Goal: Navigation & Orientation: Find specific page/section

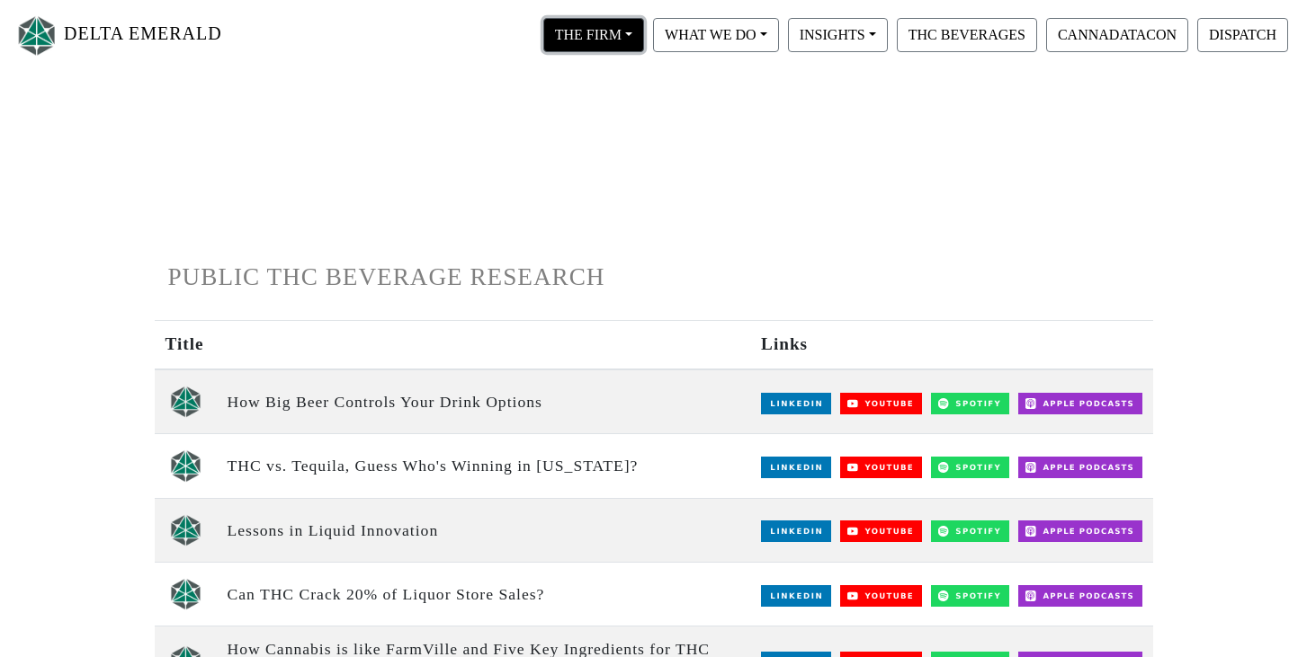
click at [607, 41] on button "THE FIRM" at bounding box center [593, 35] width 101 height 34
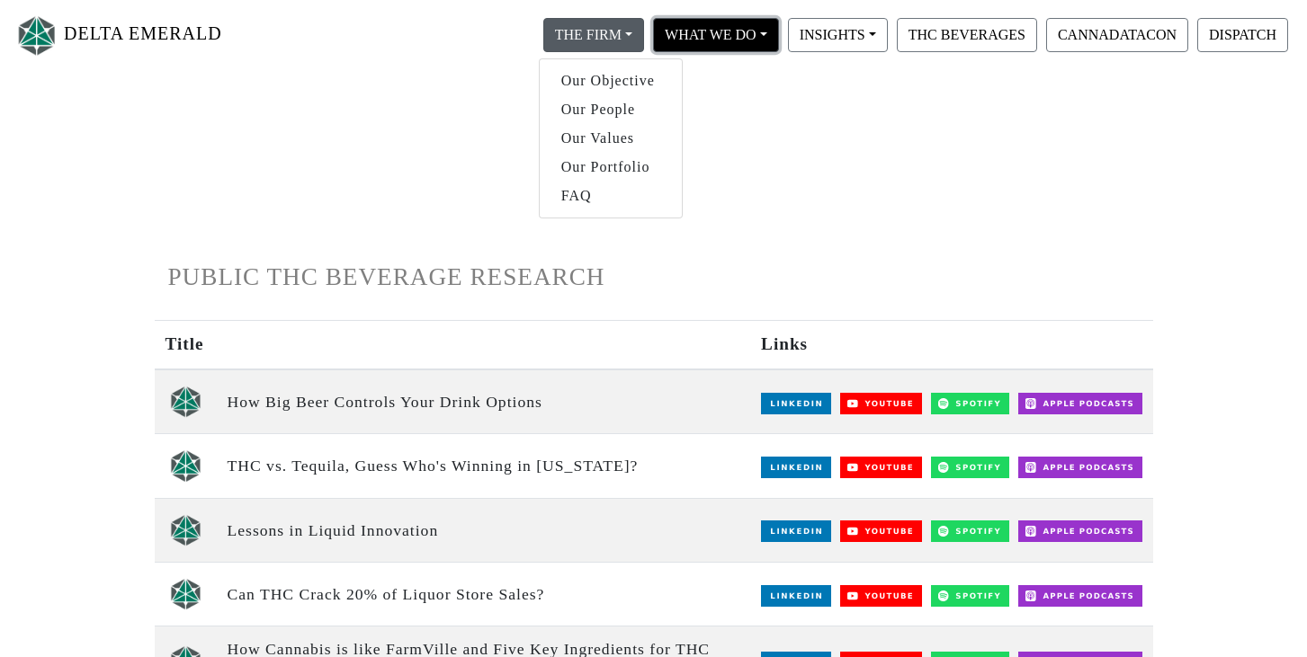
click at [689, 39] on button "WHAT WE DO" at bounding box center [716, 35] width 126 height 34
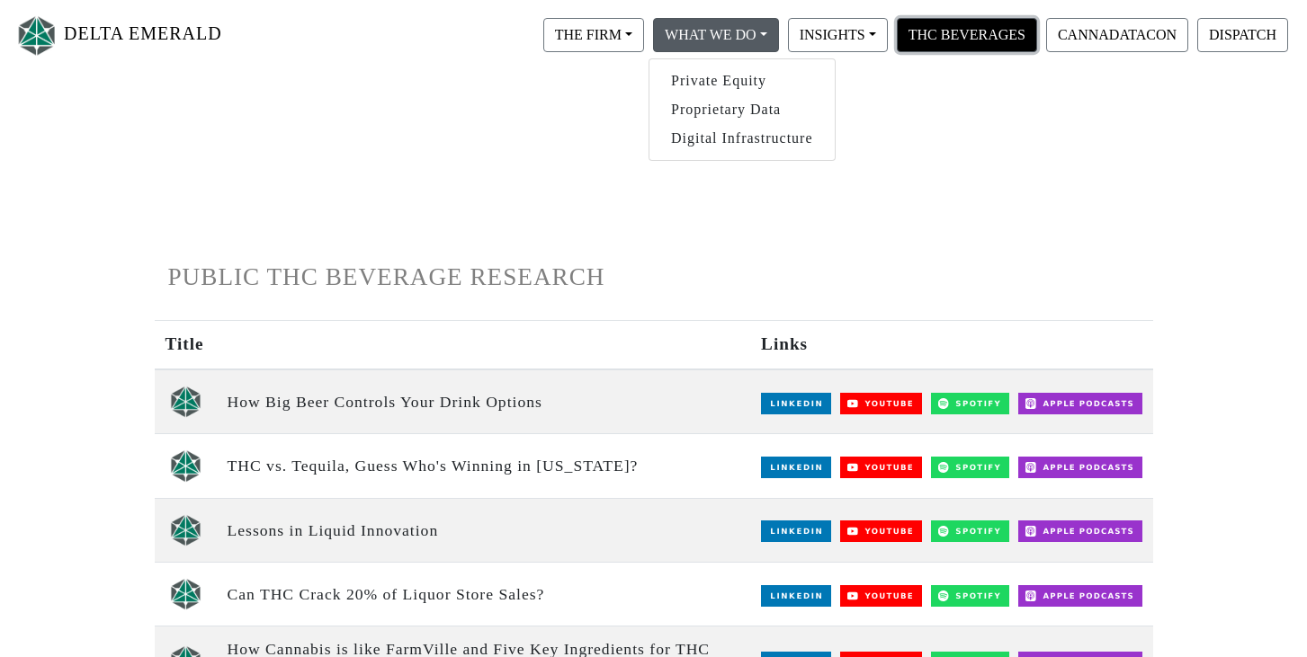
click at [924, 21] on button "THC BEVERAGES" at bounding box center [967, 35] width 140 height 34
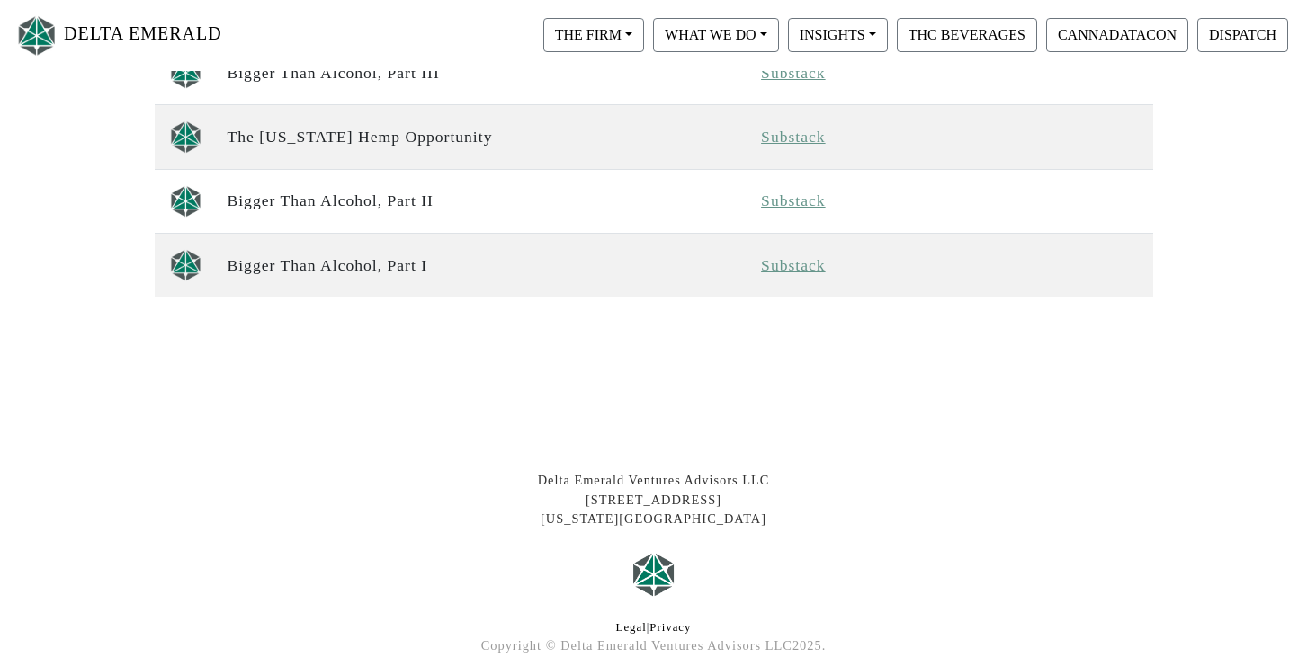
scroll to position [1685, 0]
